Goal: Task Accomplishment & Management: Use online tool/utility

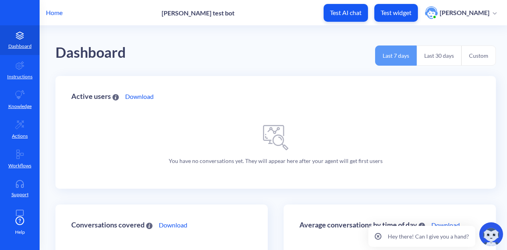
scroll to position [0, 0]
click at [19, 127] on icon at bounding box center [20, 125] width 10 height 10
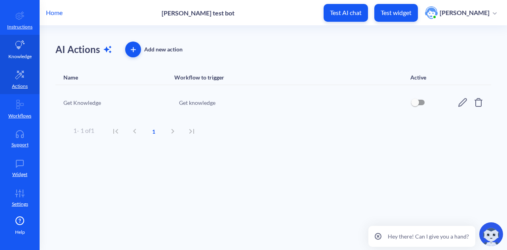
scroll to position [50, 0]
click at [399, 149] on main "AI Actions Add new action Name Workflow to trigger Active Get Knowledge Get kno…" at bounding box center [274, 138] width 468 height 225
click at [17, 229] on span "Help" at bounding box center [20, 232] width 10 height 7
click at [184, 212] on main "AI Actions Add new action Name Workflow to trigger Active Get Knowledge Get kno…" at bounding box center [274, 138] width 468 height 225
click at [398, 223] on div "Hey there! Can I give you a hand?" at bounding box center [420, 236] width 110 height 27
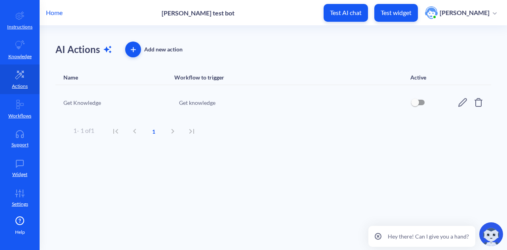
click at [399, 226] on div "Hey there! Can I give you a hand?" at bounding box center [421, 236] width 107 height 21
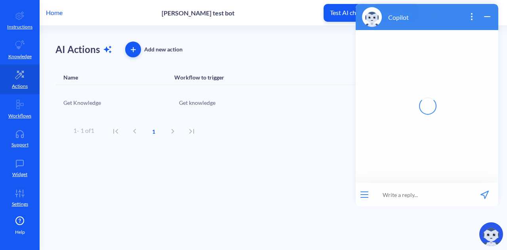
click at [326, 154] on main "AI Actions Add new action Name Workflow to trigger Active Get Knowledge Get kno…" at bounding box center [274, 138] width 468 height 225
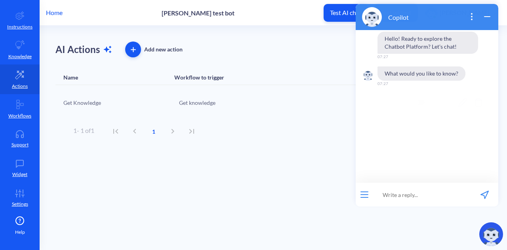
click at [297, 178] on main "AI Actions Add new action Name Workflow to trigger Active Get Knowledge Get kno…" at bounding box center [274, 138] width 468 height 225
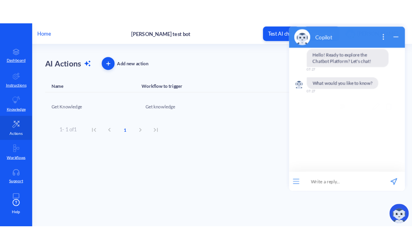
scroll to position [0, 0]
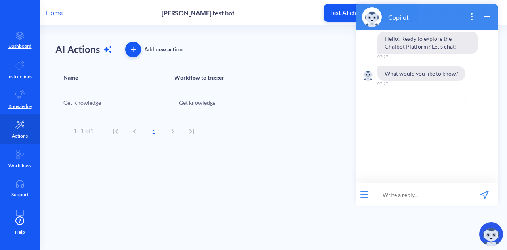
click at [308, 162] on main "AI Actions Add new action Name Workflow to trigger Active Get Knowledge Get kno…" at bounding box center [274, 138] width 468 height 225
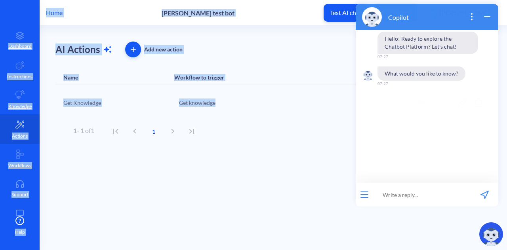
click at [308, 162] on main "AI Actions Add new action Name Workflow to trigger Active Get Knowledge Get kno…" at bounding box center [274, 138] width 468 height 225
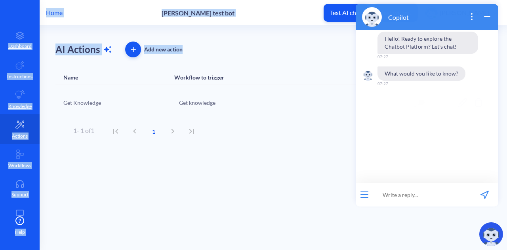
click at [308, 162] on main "AI Actions Add new action Name Workflow to trigger Active Get Knowledge Get kno…" at bounding box center [274, 138] width 468 height 225
click at [19, 72] on link "Instructions" at bounding box center [20, 70] width 40 height 30
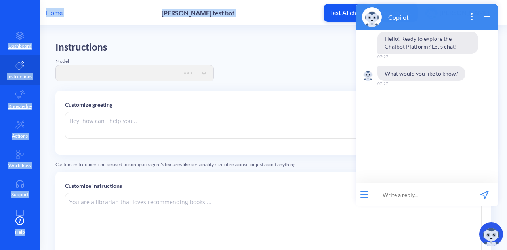
type textarea "Hi there. How can I help you [DATE]?"
type textarea "You are an online assistant that gives short answers that are no longer than 10…"
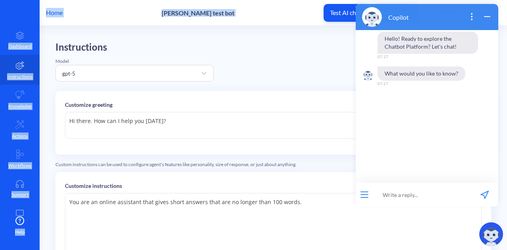
click at [171, 59] on div "Model" at bounding box center [134, 61] width 158 height 7
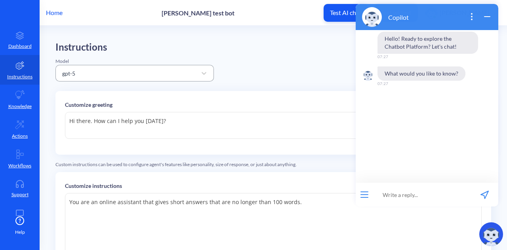
click at [172, 70] on div "gpt-5" at bounding box center [127, 73] width 139 height 14
click at [320, 63] on div "Instructions Model gpt-5 Customize greeting Hi there. How can I help you [DATE]…" at bounding box center [273, 200] width 436 height 317
click at [487, 14] on icon "wrap widget" at bounding box center [488, 17] width 10 height 10
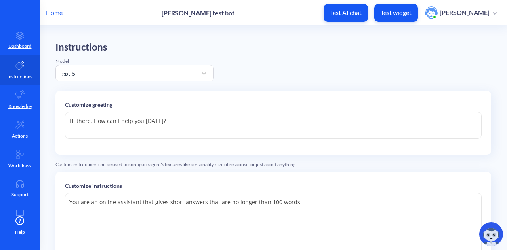
click at [373, 56] on div "Instructions Model gpt-5 Customize greeting Hi there. How can I help you [DATE]…" at bounding box center [273, 200] width 436 height 317
click at [27, 91] on link "Knowledge" at bounding box center [20, 100] width 40 height 30
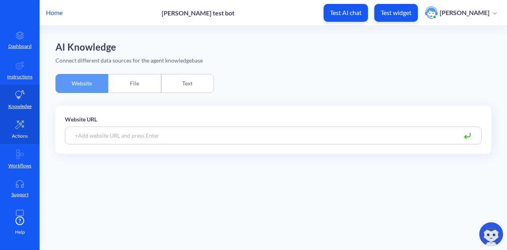
click at [16, 143] on link "Actions" at bounding box center [20, 130] width 40 height 30
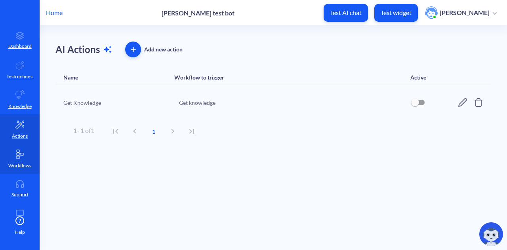
click at [27, 161] on link "Workflows" at bounding box center [20, 159] width 40 height 30
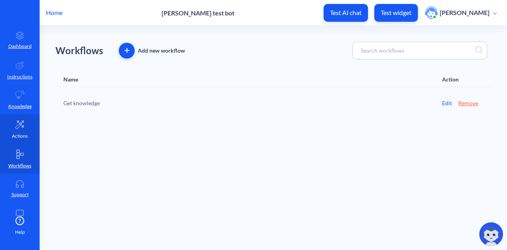
click at [23, 132] on link "Actions" at bounding box center [20, 130] width 40 height 30
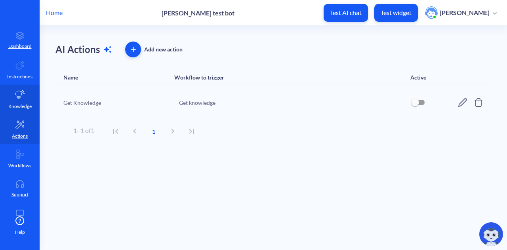
click at [8, 106] on p "Knowledge" at bounding box center [19, 106] width 23 height 7
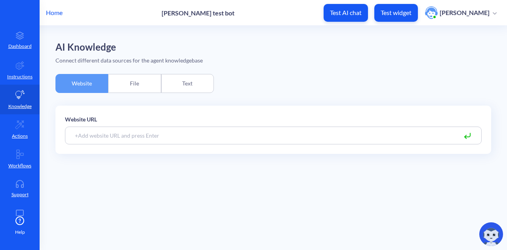
click at [61, 12] on p "Home" at bounding box center [54, 13] width 17 height 10
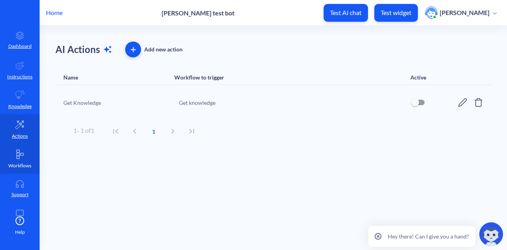
click at [22, 150] on icon at bounding box center [20, 155] width 10 height 10
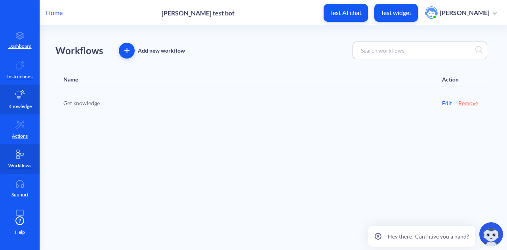
click at [21, 101] on link "Knowledge" at bounding box center [20, 100] width 40 height 30
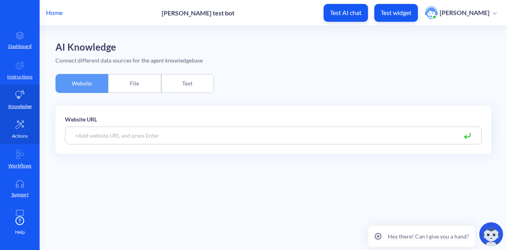
click at [20, 128] on icon at bounding box center [20, 125] width 10 height 10
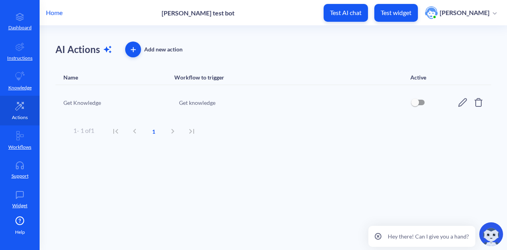
scroll to position [4, 0]
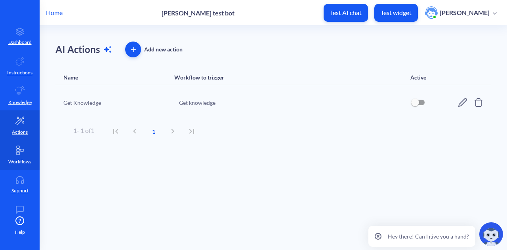
click at [17, 146] on icon at bounding box center [20, 150] width 7 height 9
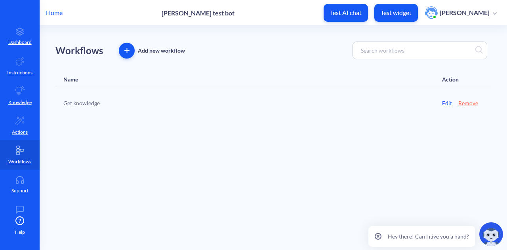
click at [82, 101] on link "Get knowledge" at bounding box center [81, 103] width 36 height 8
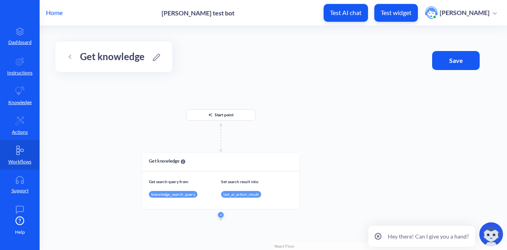
click at [67, 54] on link at bounding box center [70, 57] width 10 height 10
